Goal: Information Seeking & Learning: Find specific fact

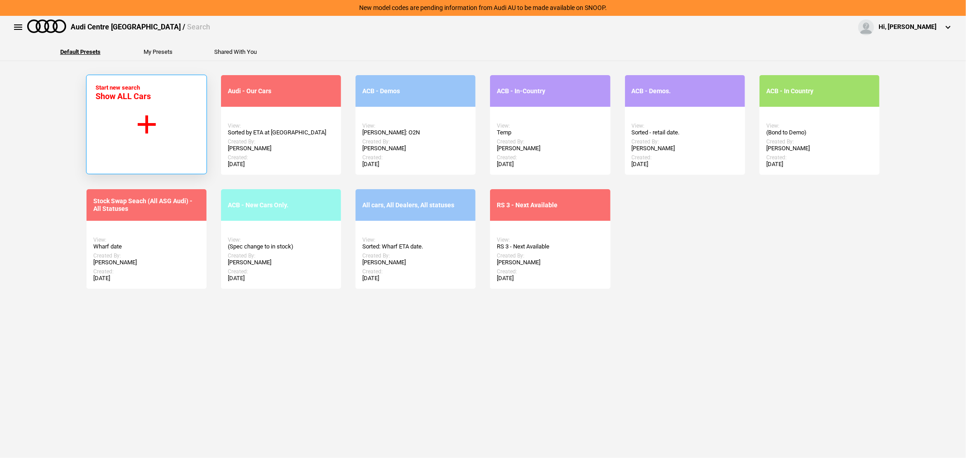
click at [127, 119] on button "Start new search Show ALL Cars" at bounding box center [146, 125] width 121 height 100
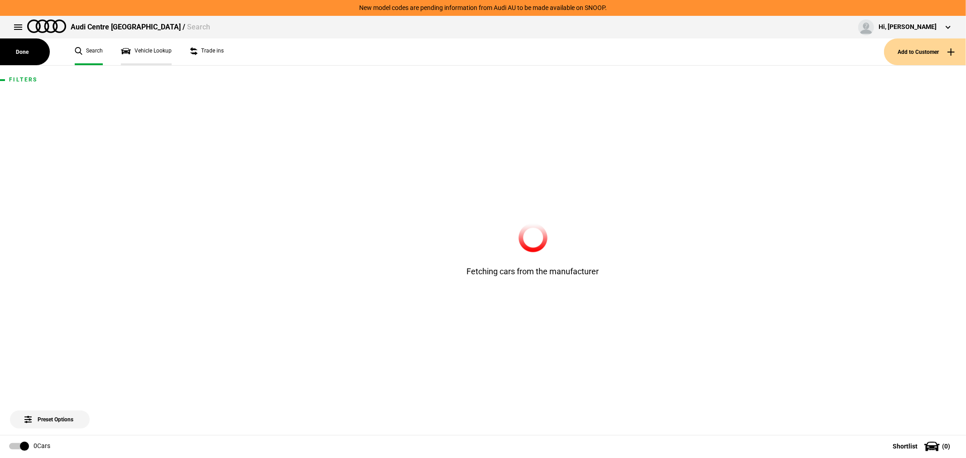
click at [156, 45] on link "Vehicle Lookup" at bounding box center [146, 51] width 51 height 27
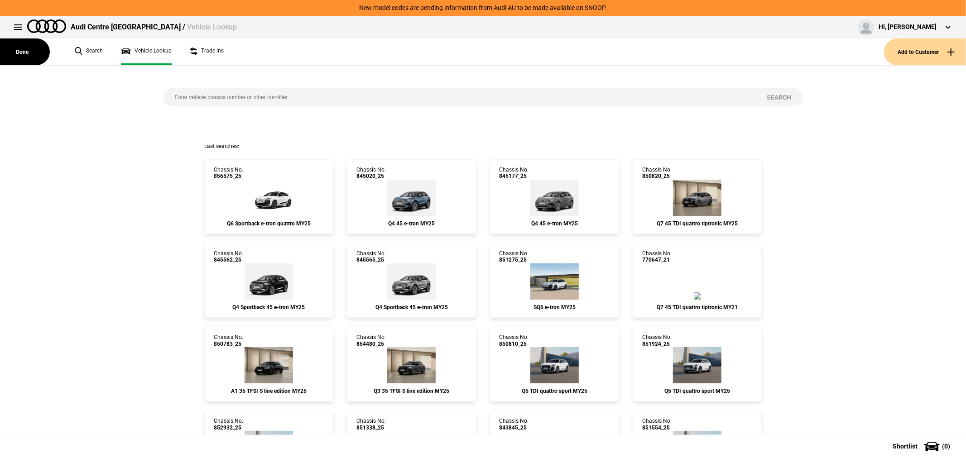
click at [308, 96] on input "search" at bounding box center [459, 97] width 592 height 18
type input "851109"
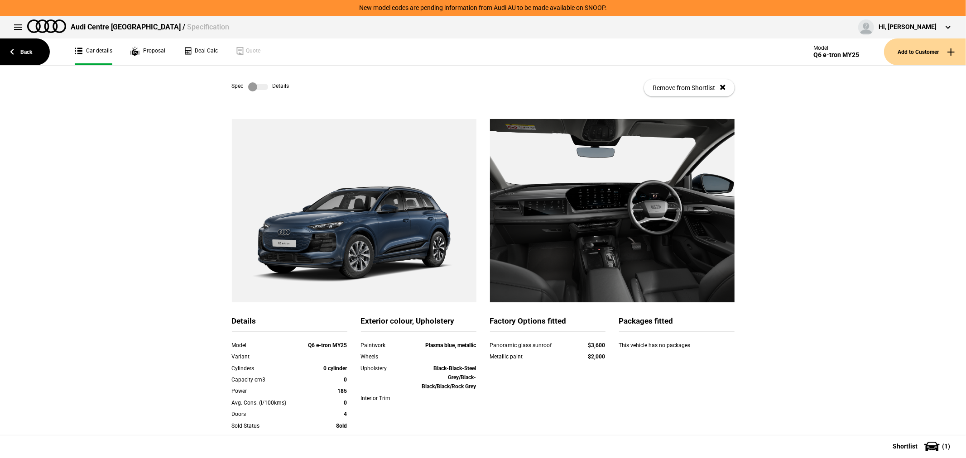
click at [248, 89] on label at bounding box center [258, 86] width 20 height 9
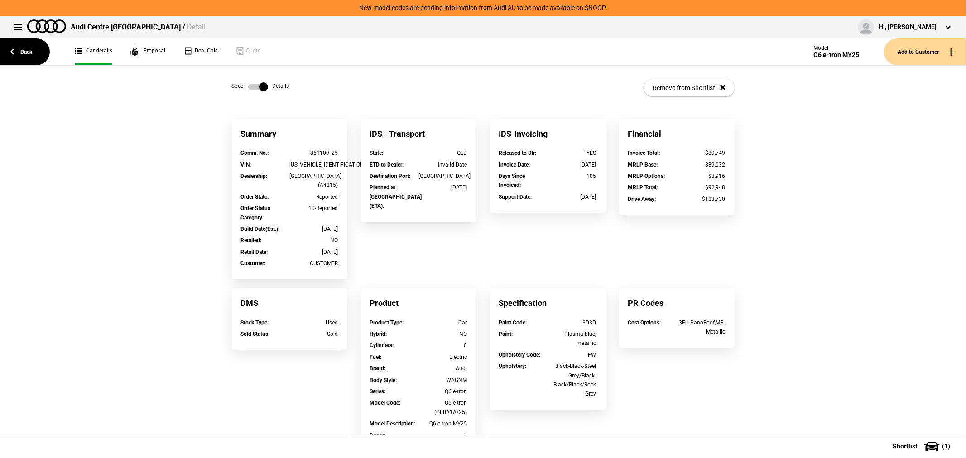
click at [254, 85] on label at bounding box center [258, 86] width 20 height 9
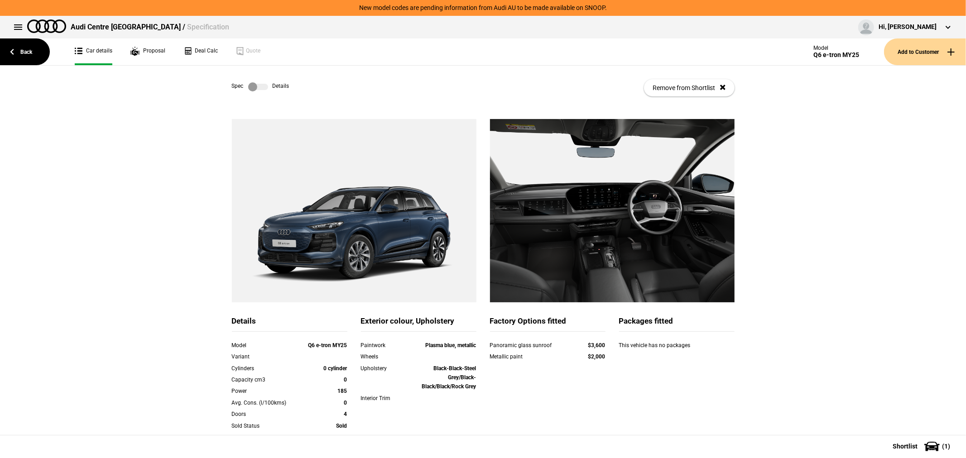
click at [250, 87] on label at bounding box center [258, 86] width 20 height 9
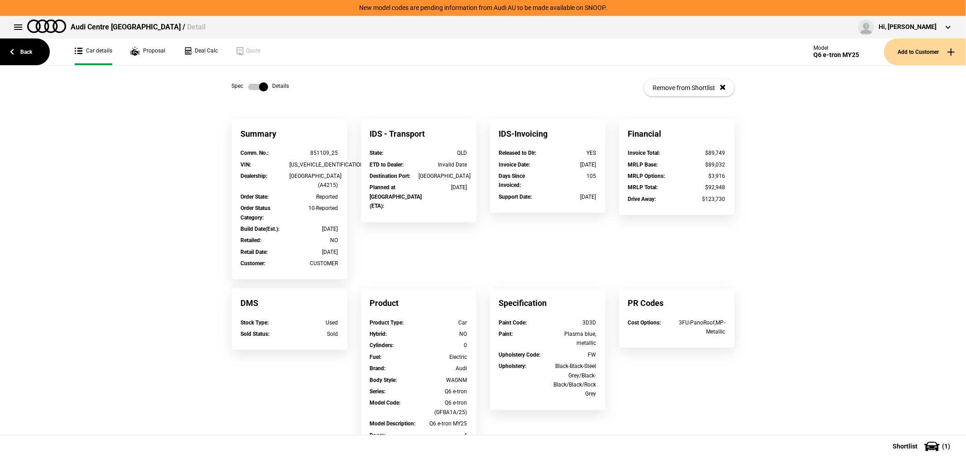
click at [827, 188] on div "Summary Comm. No. : 851109_25 VIN : WAUZZZGF3SA054396 Dealership : AUDI CENTRE …" at bounding box center [483, 374] width 966 height 511
click at [21, 50] on link "Back" at bounding box center [25, 51] width 50 height 27
